Goal: Task Accomplishment & Management: Complete application form

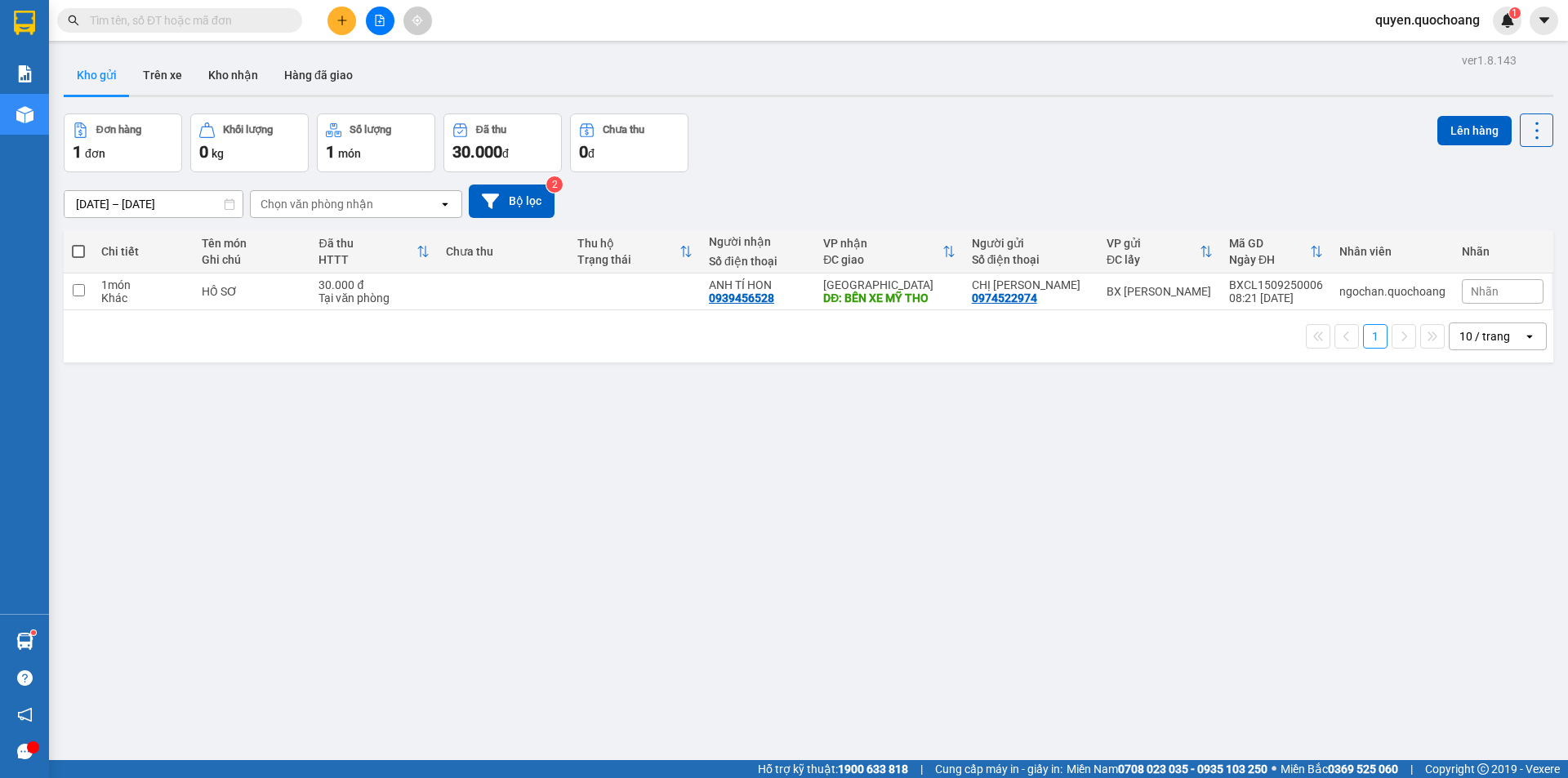
click at [343, 20] on icon "plus" at bounding box center [341, 20] width 9 height 1
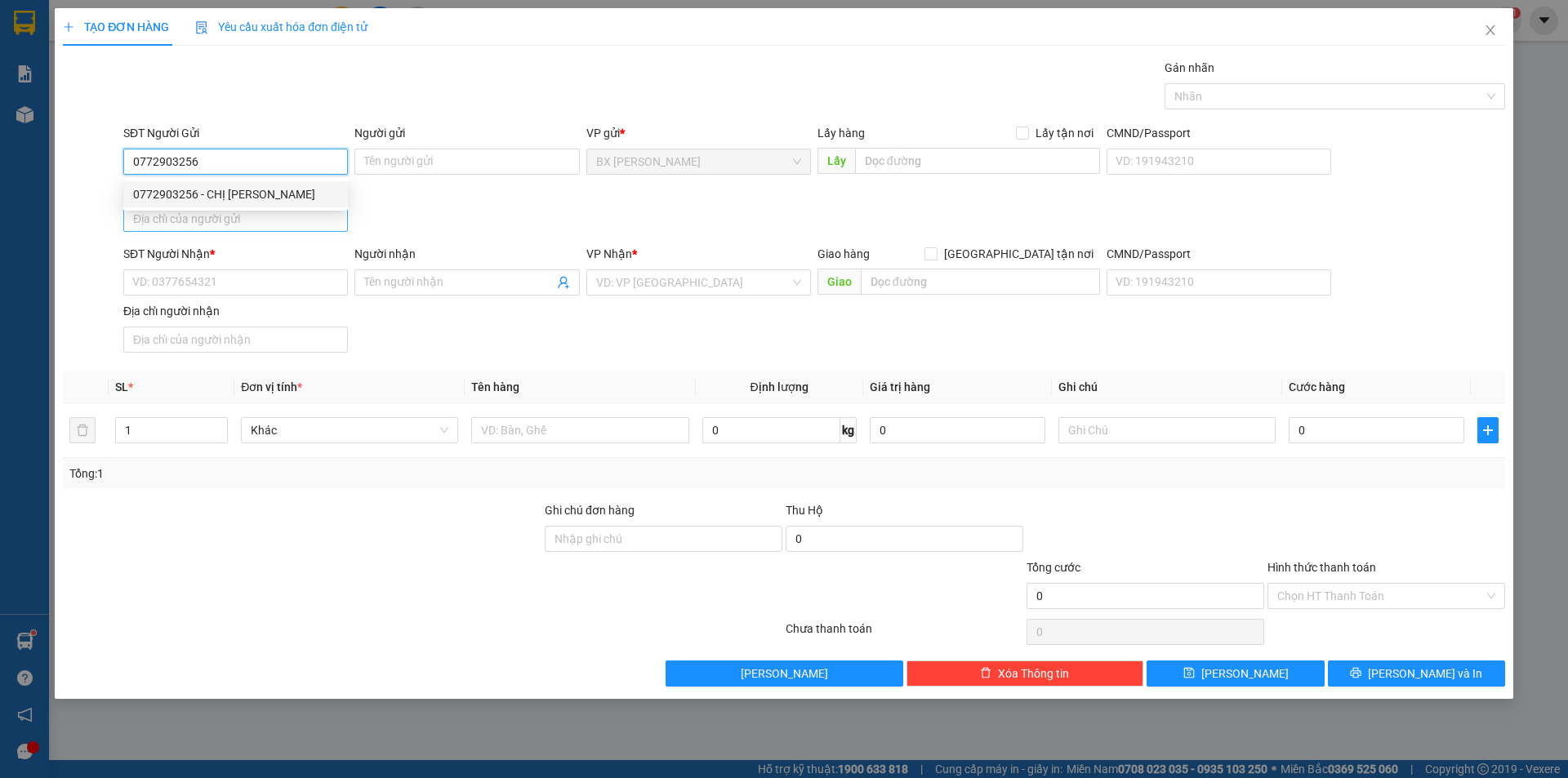
type input "0772903256"
click at [281, 208] on body "Kết quả tìm kiếm ( 0 ) Bộ lọc No Data quyen.quochoang 1 Báo cáo Báo cáo dòng ti…" at bounding box center [784, 389] width 1568 height 778
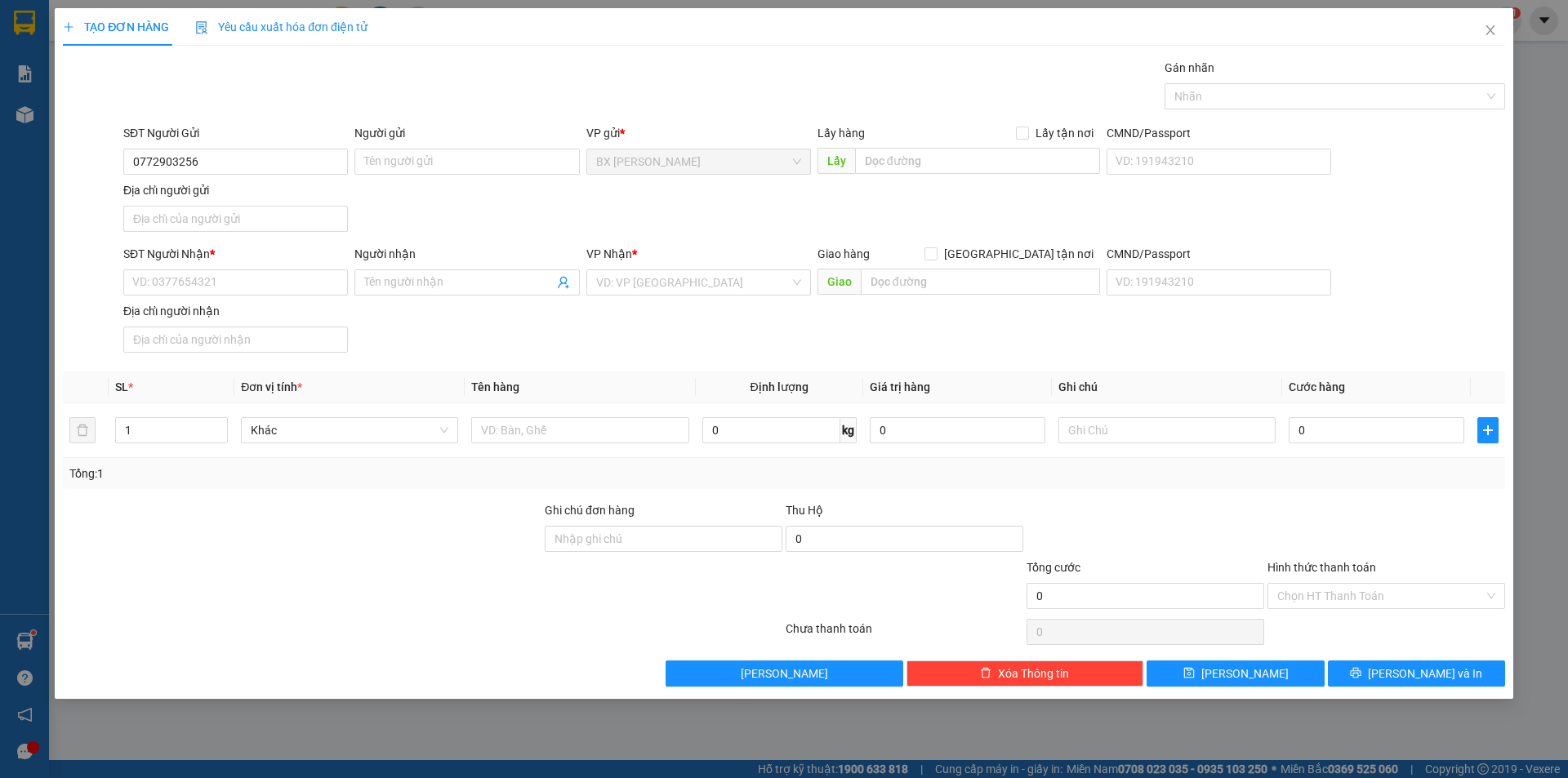
click at [298, 192] on div "Địa chỉ người gửi" at bounding box center [236, 190] width 224 height 18
click at [298, 206] on input "Địa chỉ người gửi" at bounding box center [236, 218] width 224 height 26
drag, startPoint x: 298, startPoint y: 152, endPoint x: 281, endPoint y: 182, distance: 34.5
click at [298, 153] on input "0772903256" at bounding box center [236, 161] width 224 height 26
click at [260, 198] on div "0772903256 - CHỊ [PERSON_NAME]" at bounding box center [236, 194] width 205 height 18
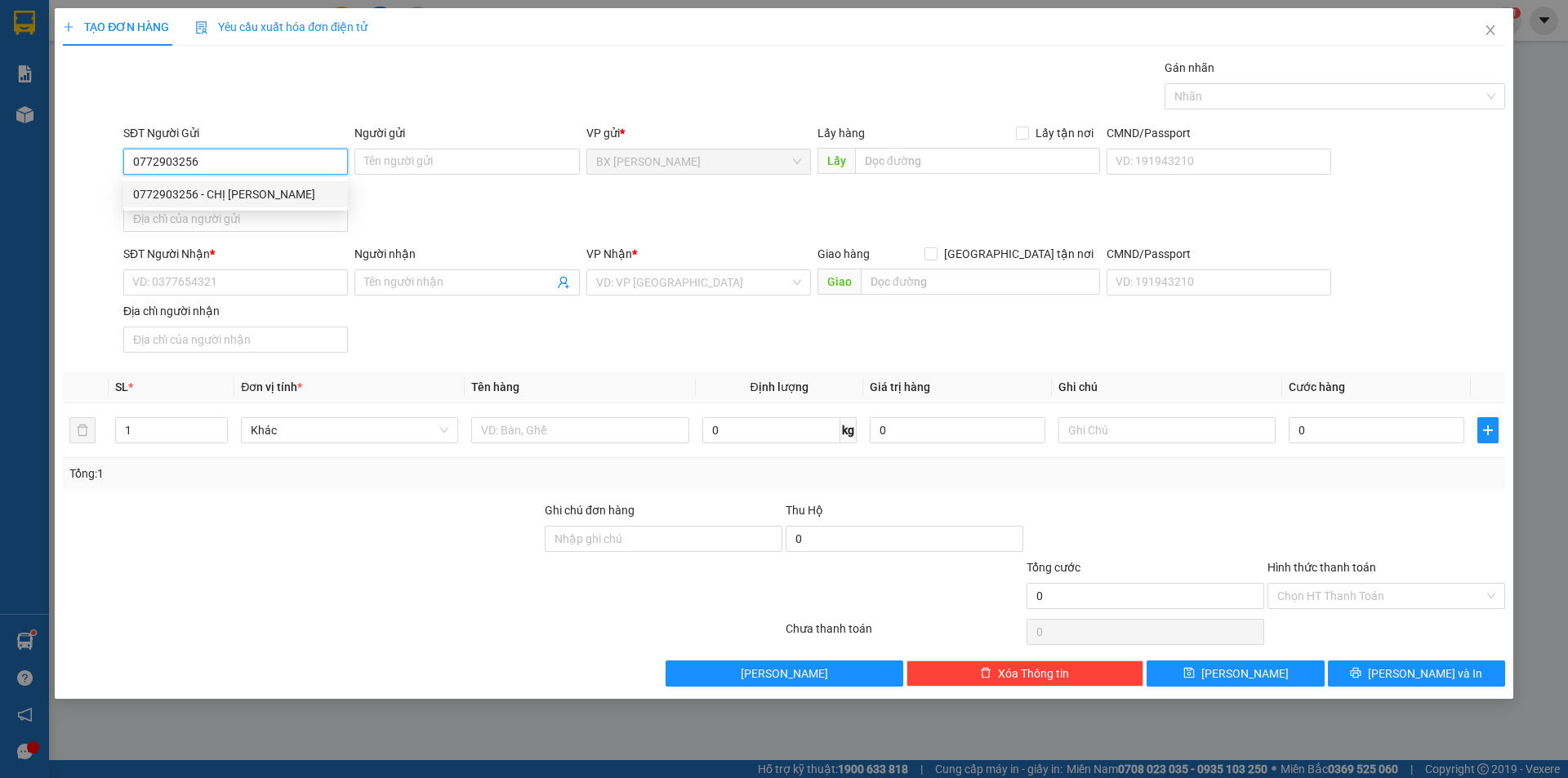
type input "CHỊ [PERSON_NAME]"
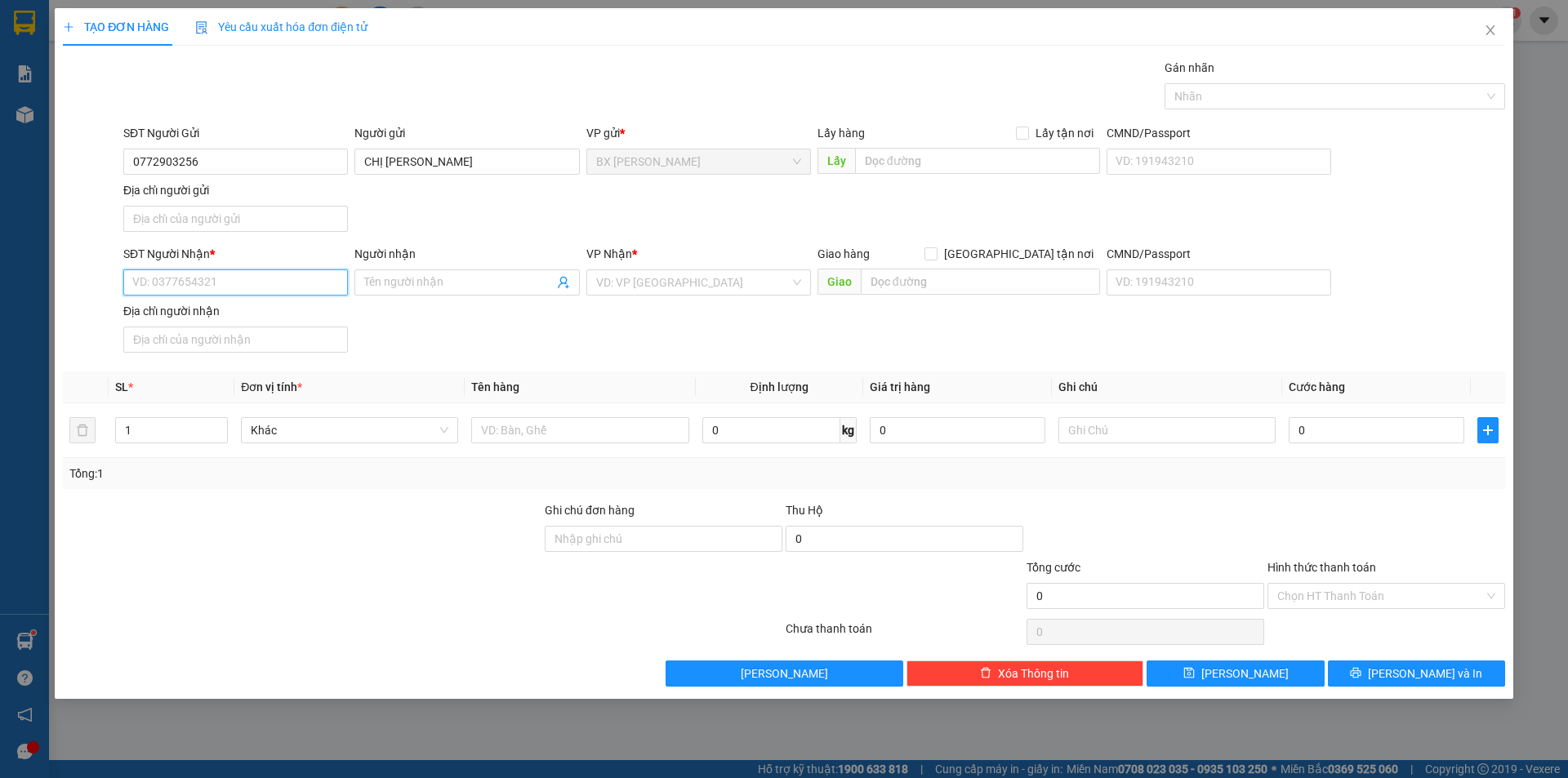
click at [237, 273] on input "SĐT Người Nhận *" at bounding box center [236, 282] width 224 height 26
type input "0906559326"
click at [268, 316] on div "0906559326 - CHỊ PHÚC" at bounding box center [236, 314] width 205 height 18
type input "CHỊ PHÚC"
type input "0906559326"
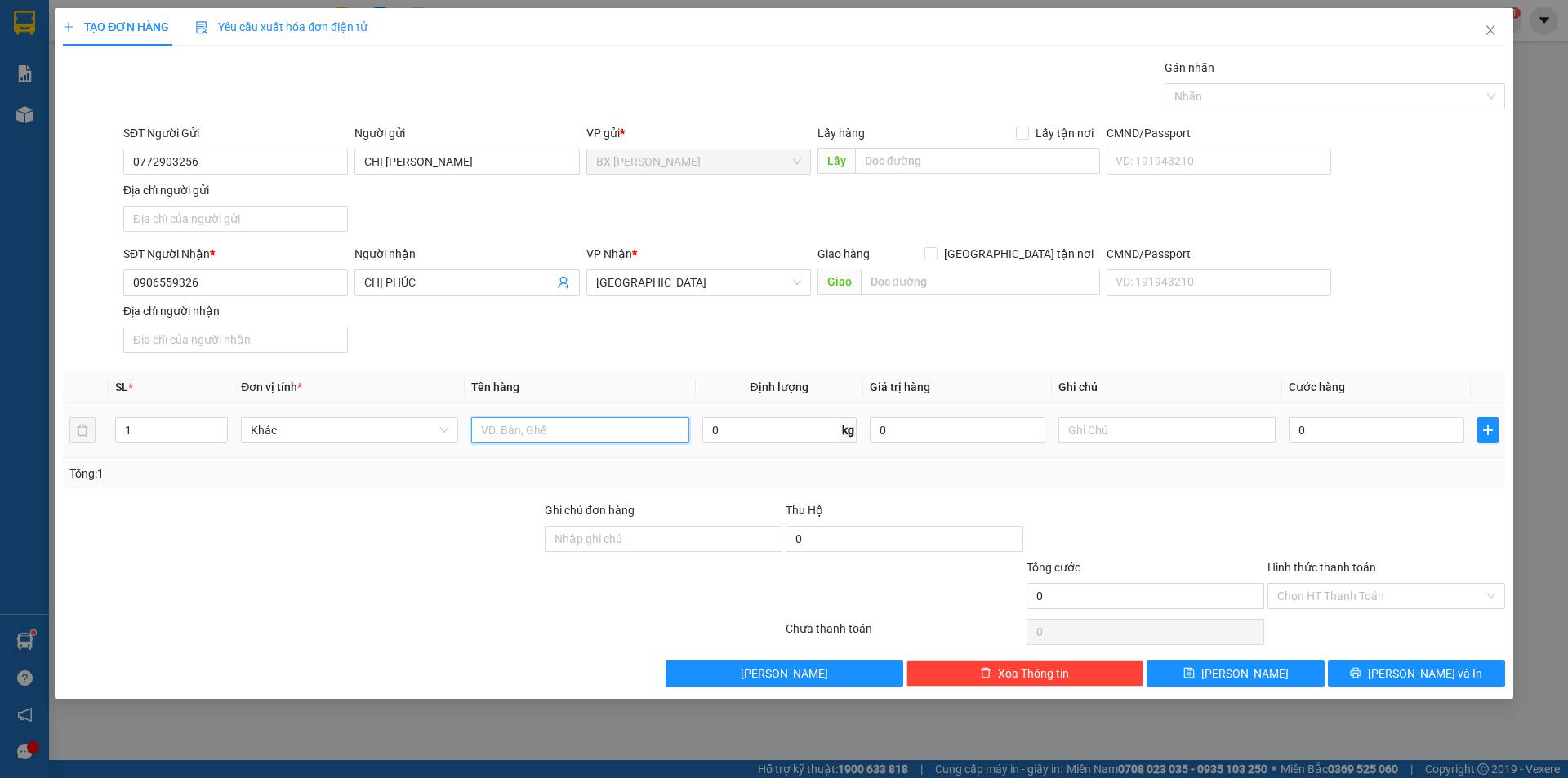
click at [542, 436] on input "text" at bounding box center [580, 429] width 218 height 26
type input "THÙNG"
click at [983, 156] on input "text" at bounding box center [978, 161] width 245 height 26
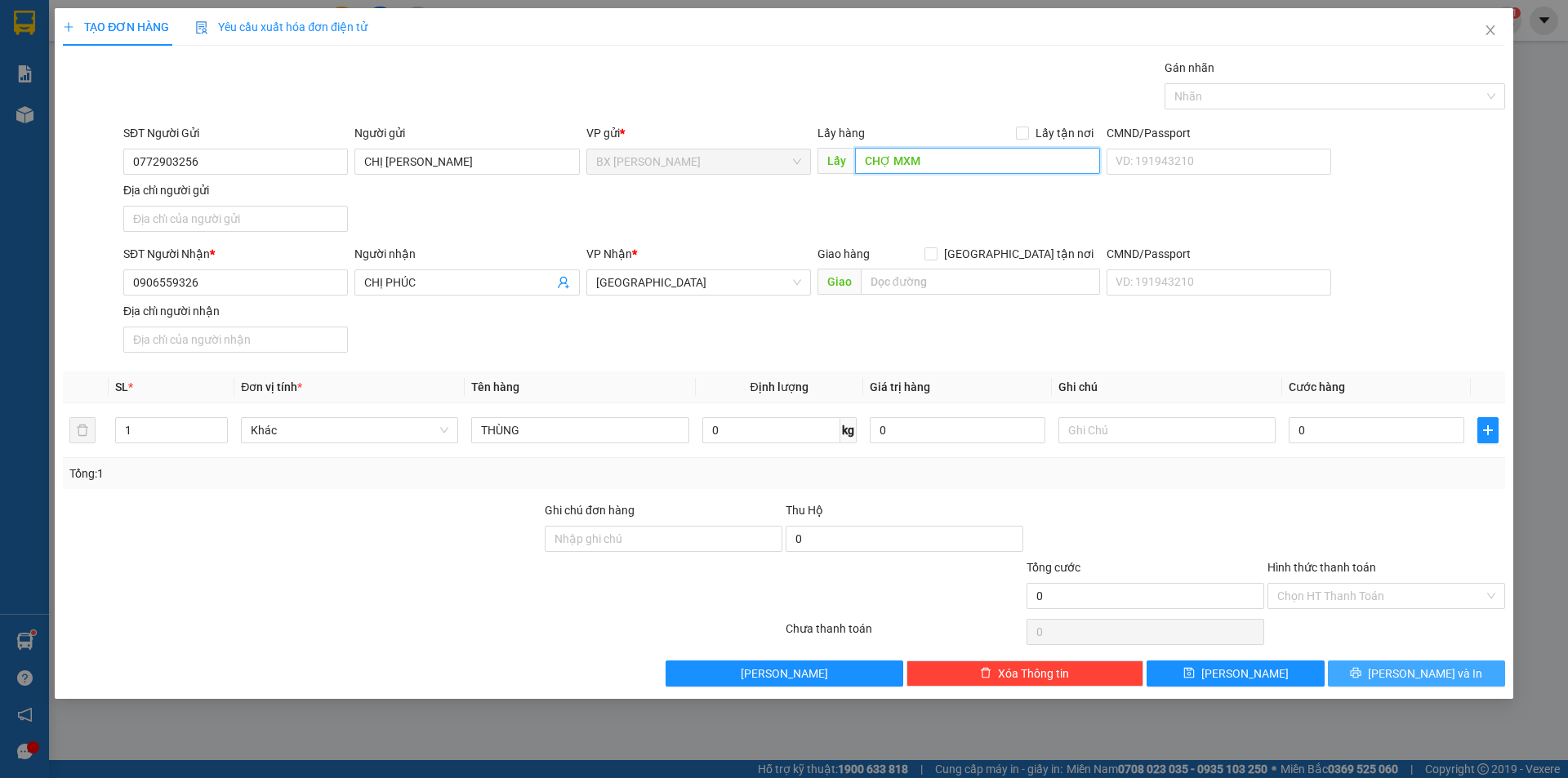
type input "CHỢ MXM"
click at [1417, 664] on span "[PERSON_NAME] và In" at bounding box center [1425, 673] width 114 height 18
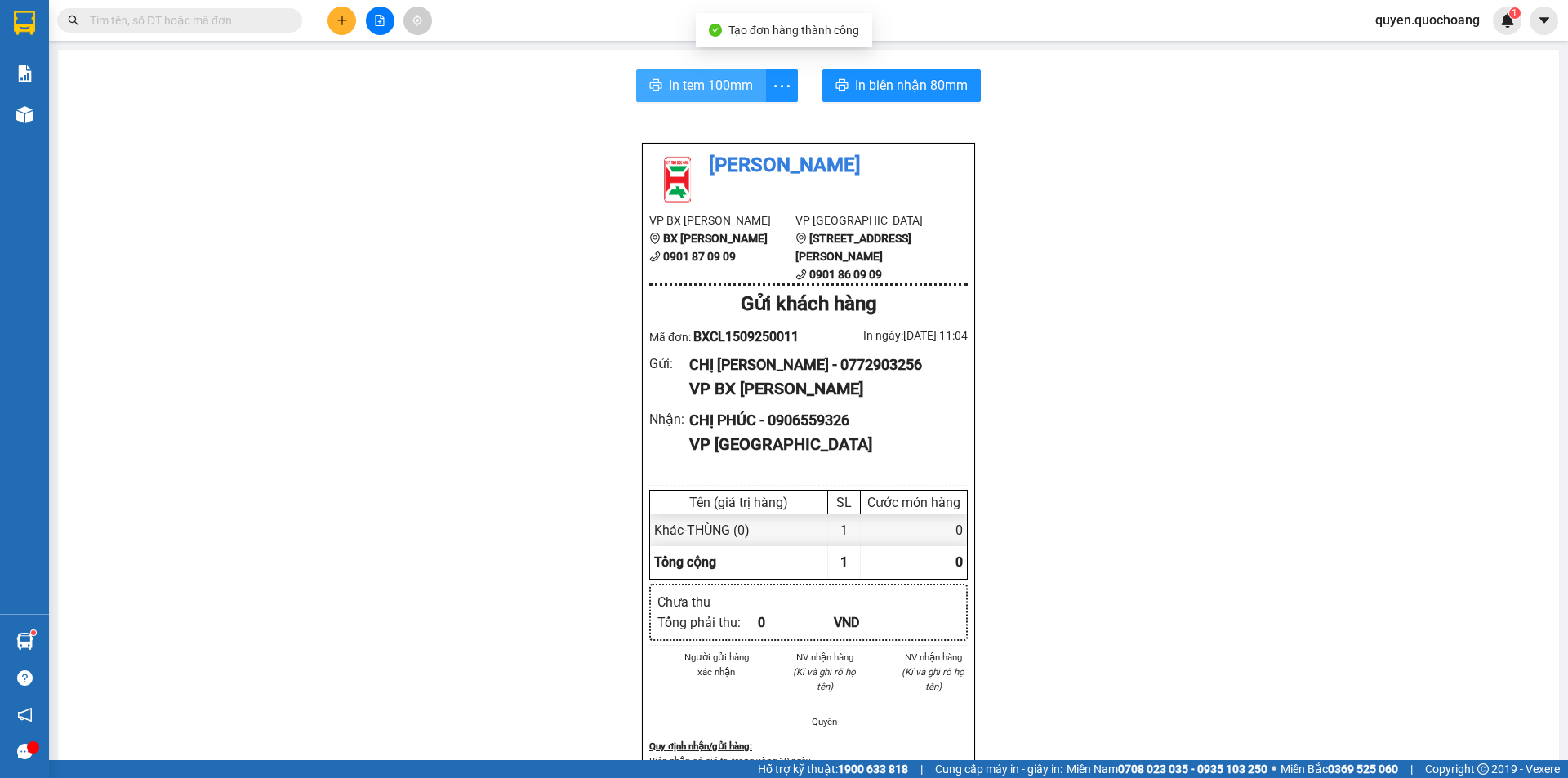
click at [702, 84] on span "In tem 100mm" at bounding box center [711, 85] width 85 height 20
